Goal: Task Accomplishment & Management: Complete application form

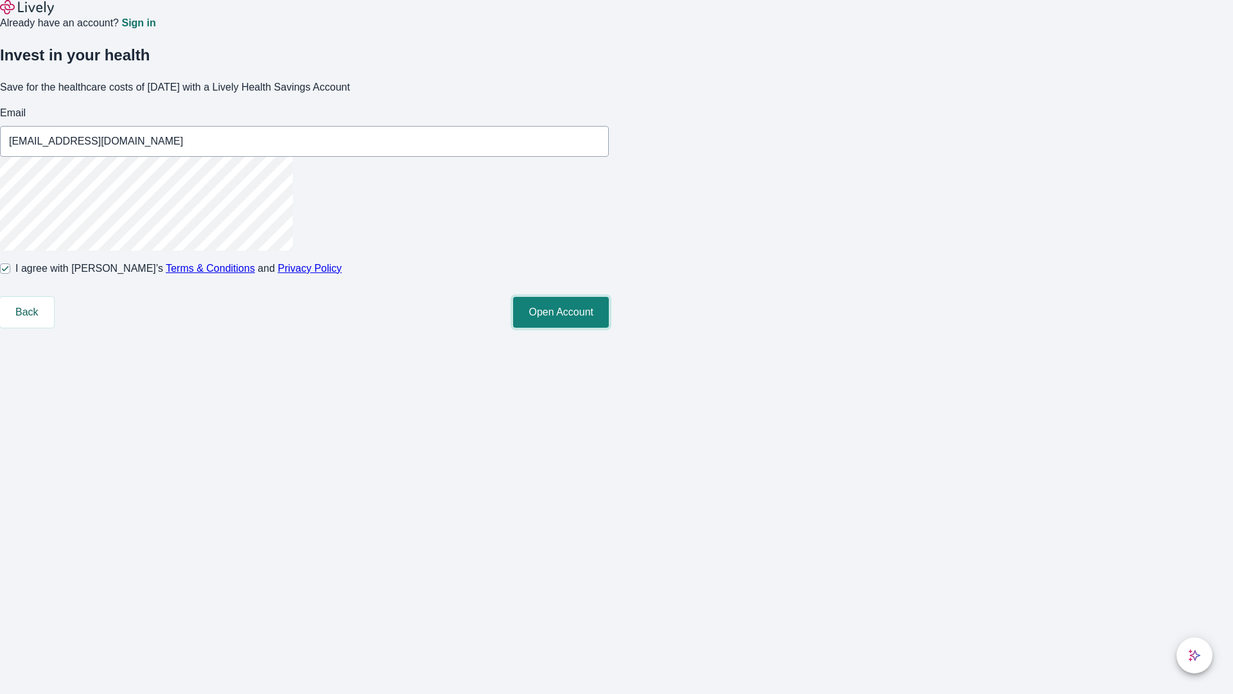
click at [609, 328] on button "Open Account" at bounding box center [561, 312] width 96 height 31
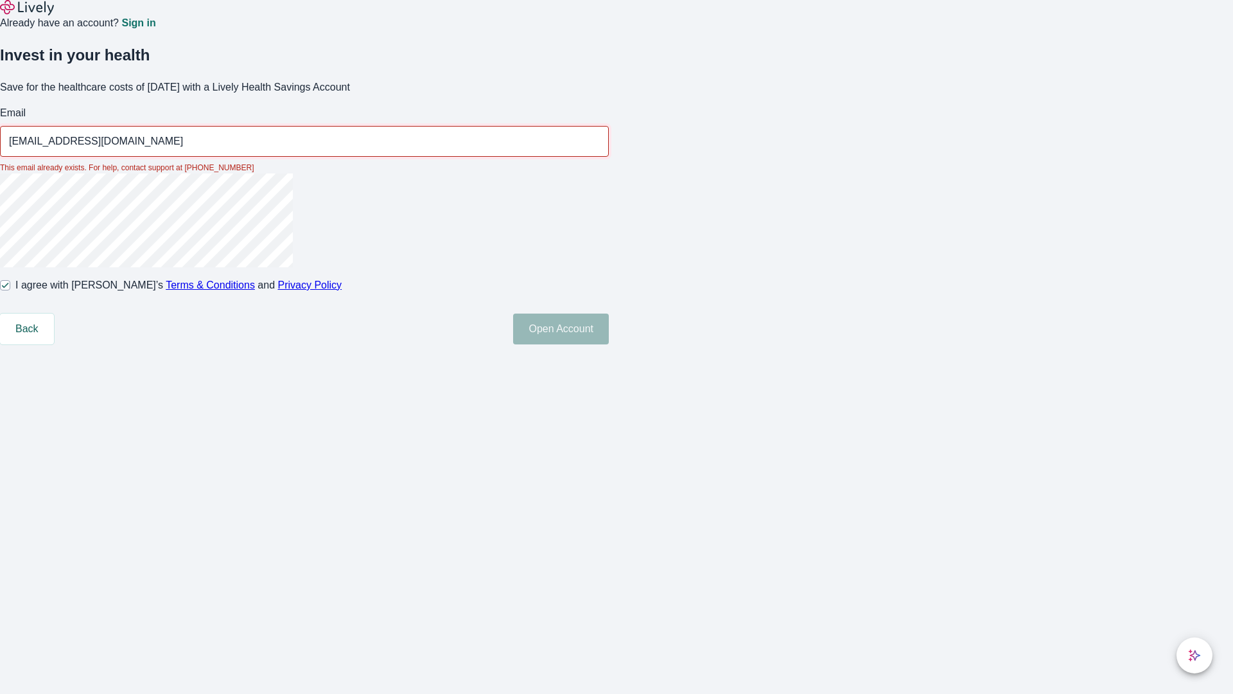
type input "[EMAIL_ADDRESS][DOMAIN_NAME]"
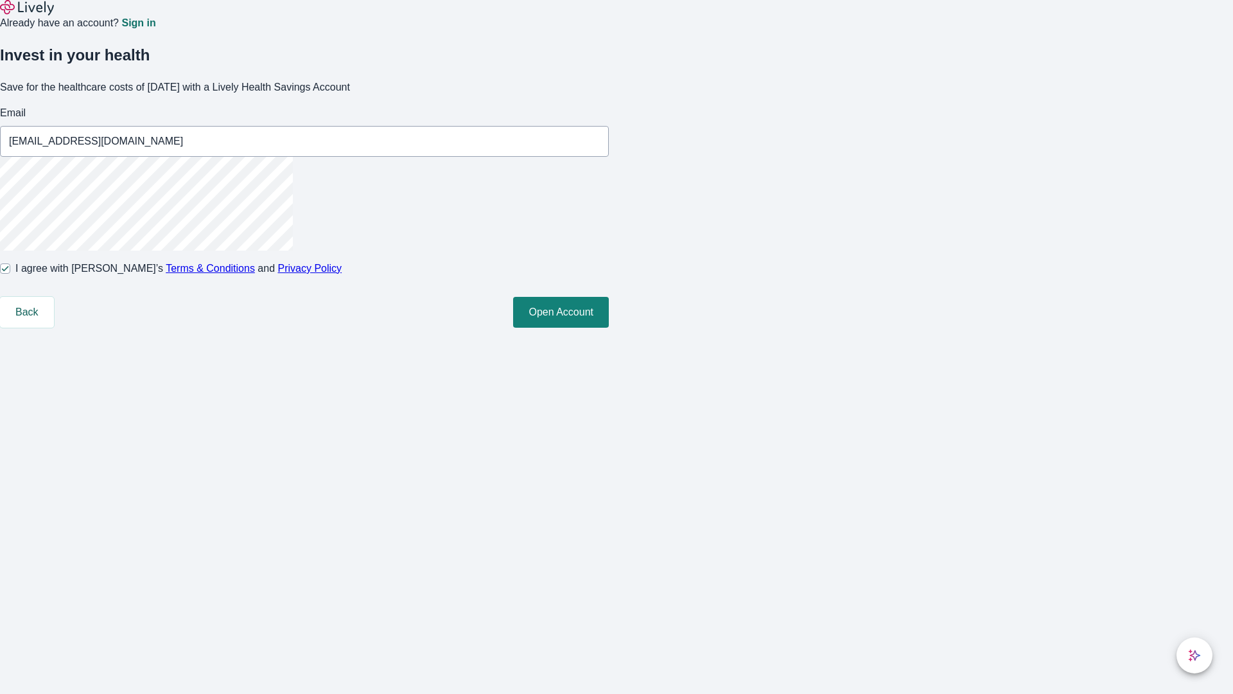
click at [10, 274] on input "I agree with Lively’s Terms & Conditions and Privacy Policy" at bounding box center [5, 268] width 10 height 10
checkbox input "false"
type input "[EMAIL_ADDRESS][DOMAIN_NAME]"
click at [10, 274] on input "I agree with Lively’s Terms & Conditions and Privacy Policy" at bounding box center [5, 268] width 10 height 10
checkbox input "true"
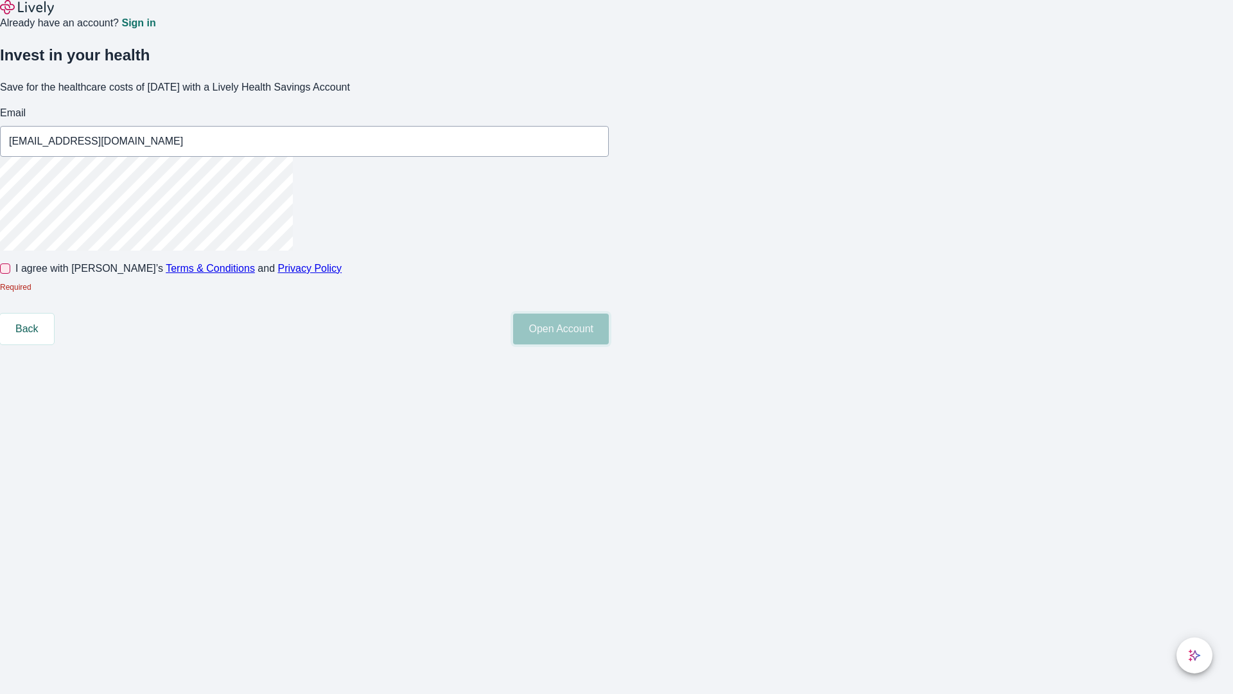
click at [609, 344] on button "Open Account" at bounding box center [561, 328] width 96 height 31
